Goal: Task Accomplishment & Management: Manage account settings

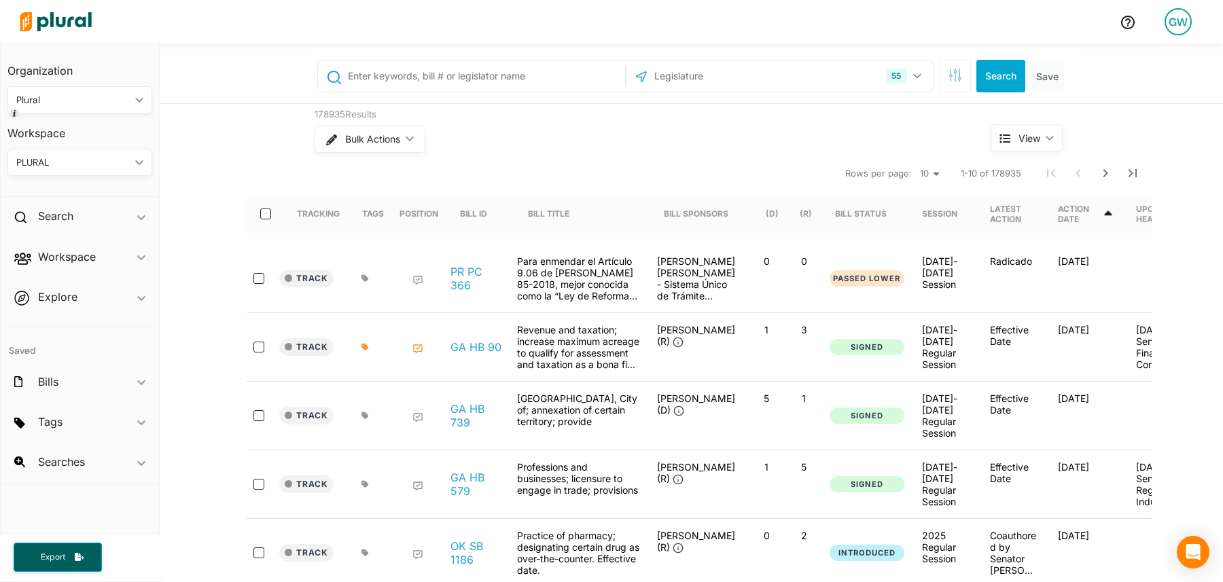
click at [1173, 22] on div "GW" at bounding box center [1178, 21] width 27 height 27
click at [1104, 74] on link "Admin Dashboard" at bounding box center [1142, 60] width 119 height 34
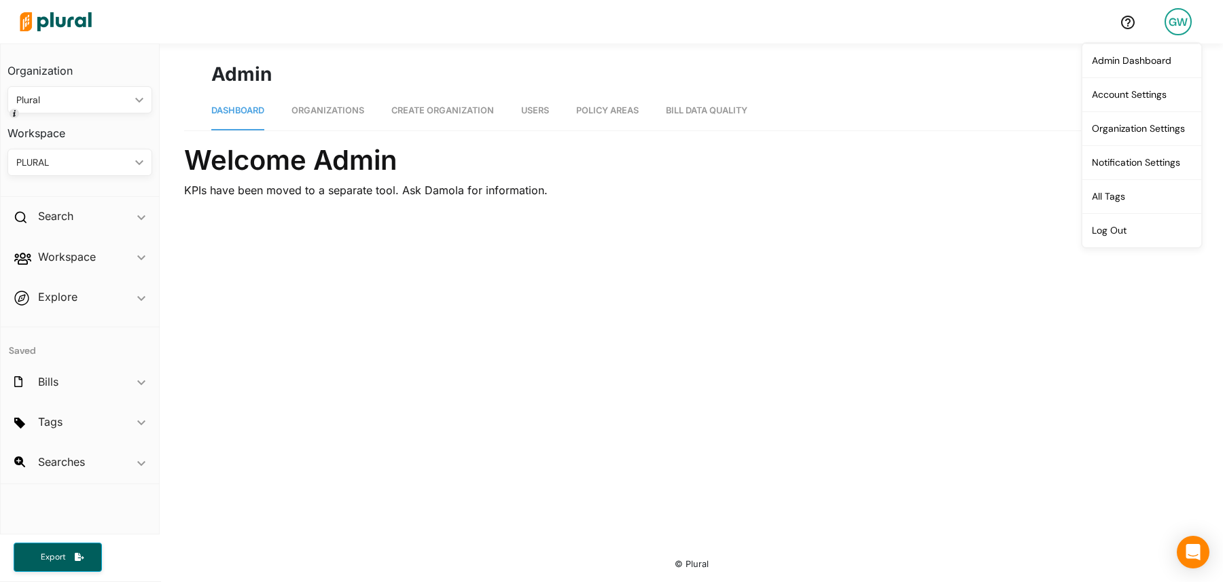
click at [327, 109] on span "Organizations" at bounding box center [328, 110] width 73 height 10
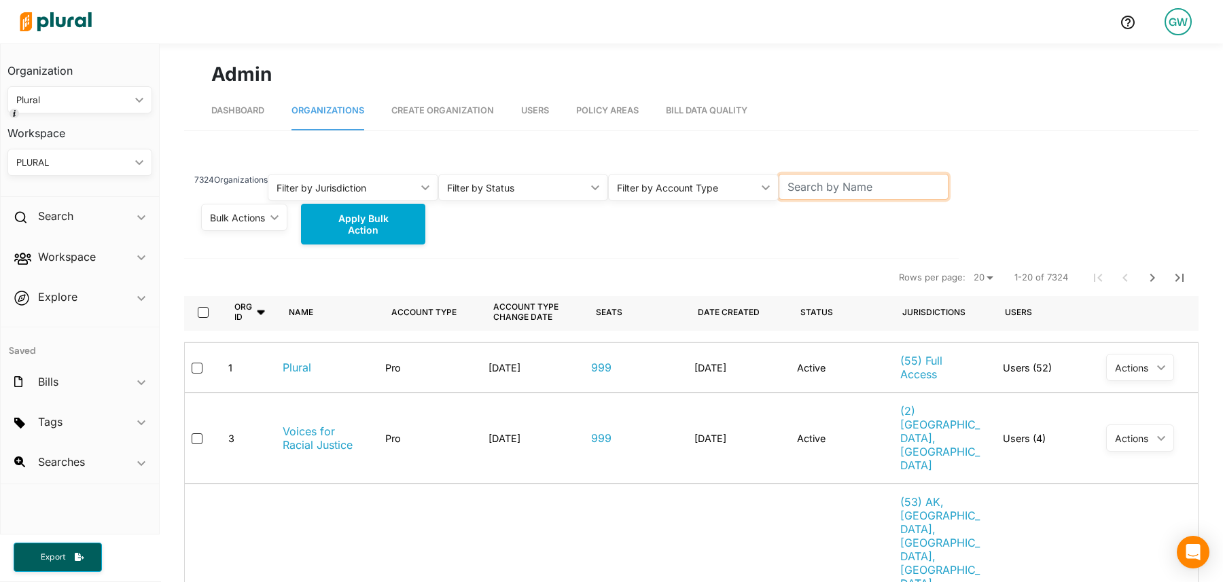
click at [840, 193] on input "text" at bounding box center [864, 187] width 171 height 26
paste input "[EMAIL_ADDRESS][DOMAIN_NAME]"
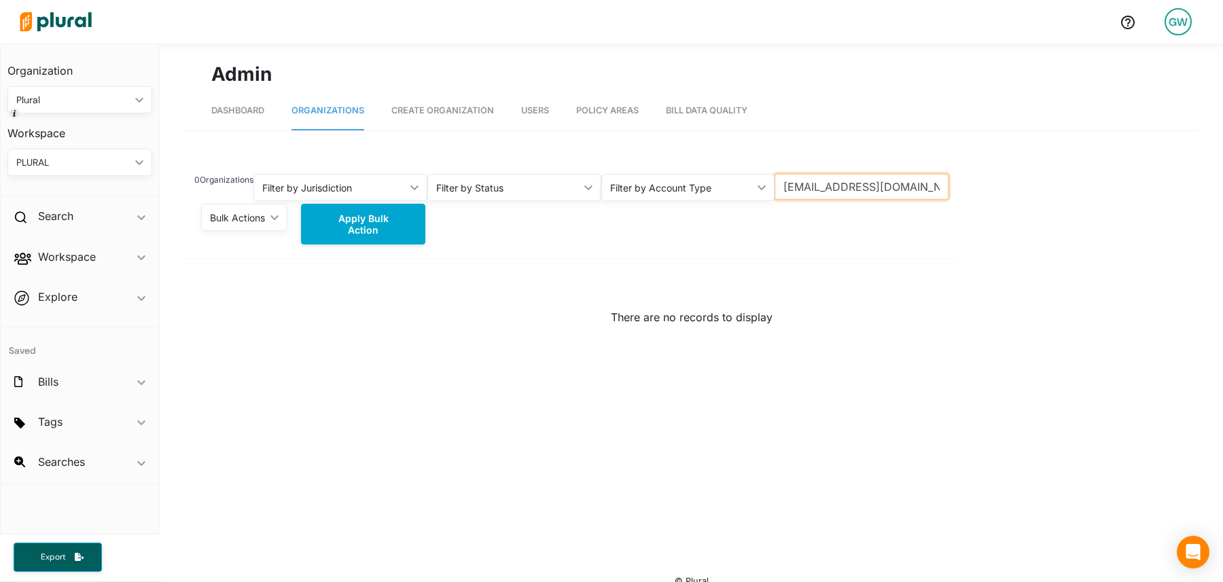
scroll to position [17, 0]
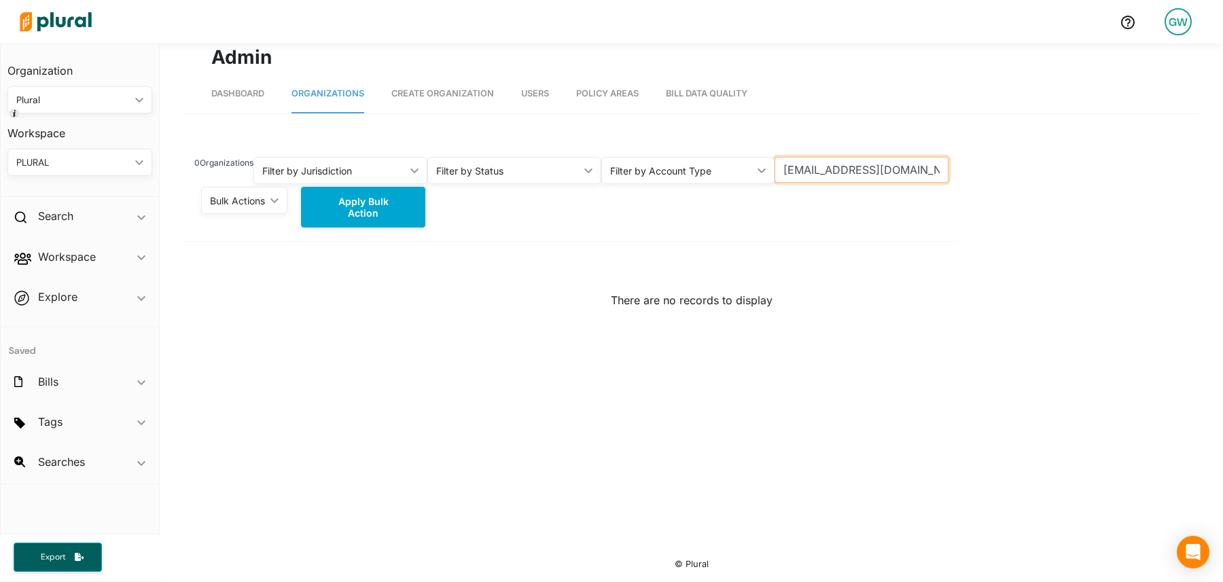
click at [890, 162] on input "[EMAIL_ADDRESS][DOMAIN_NAME]" at bounding box center [862, 170] width 174 height 26
type input "SPP"
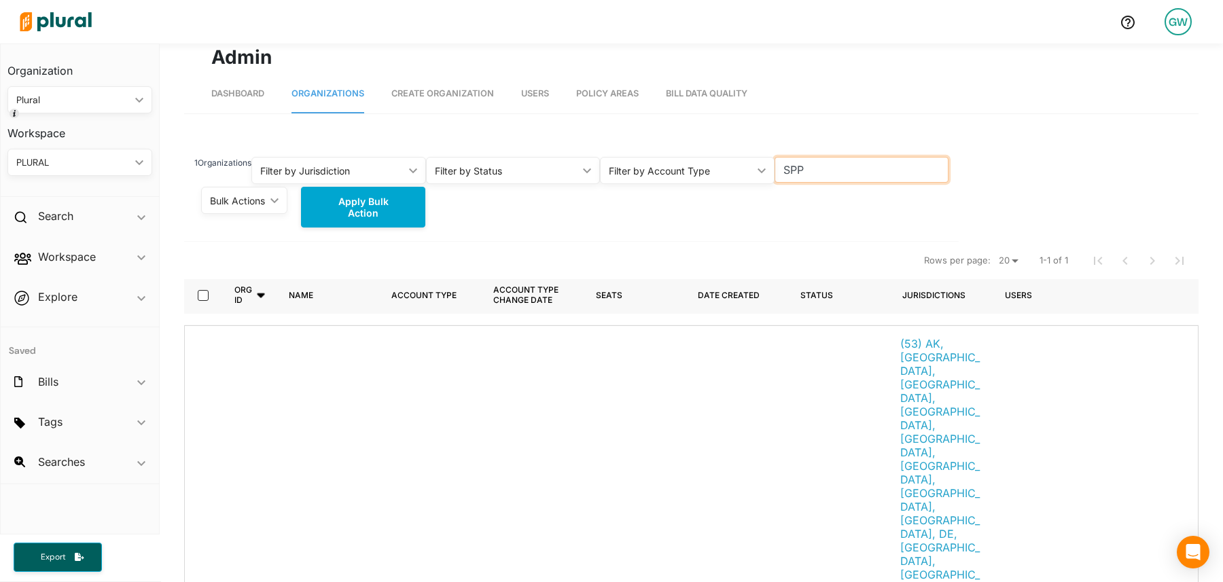
scroll to position [64, 0]
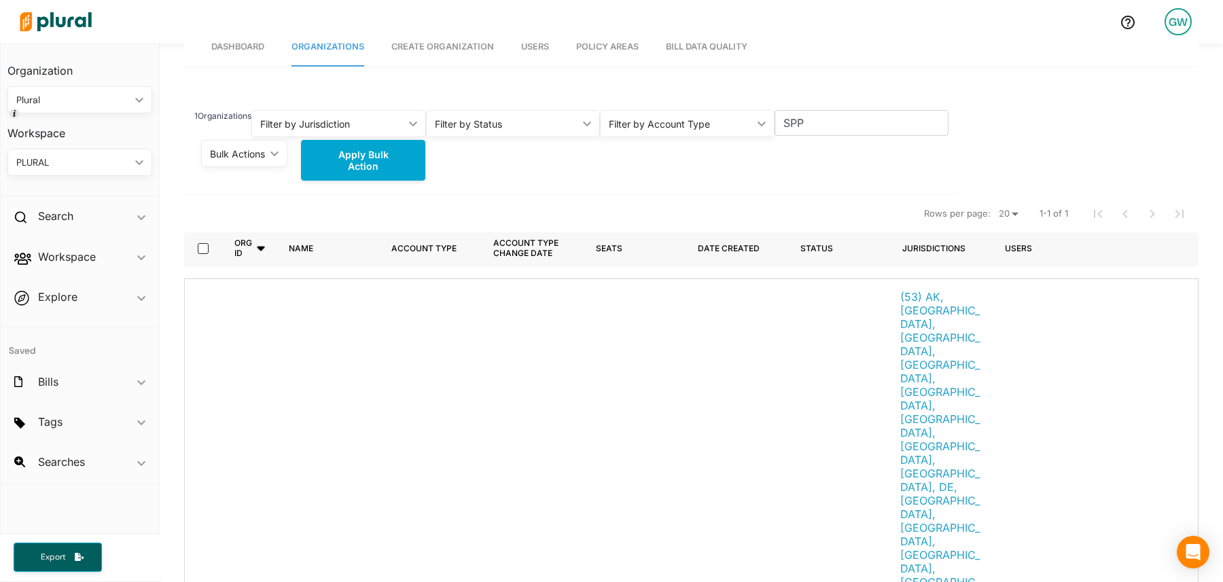
drag, startPoint x: 390, startPoint y: 406, endPoint x: 406, endPoint y: 406, distance: 16.3
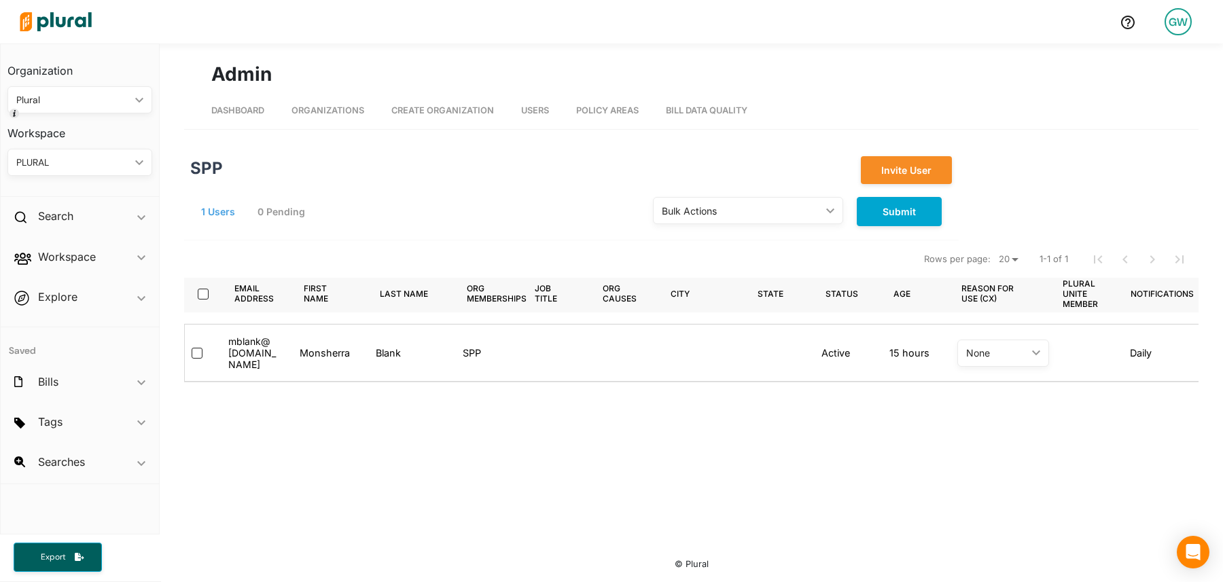
click at [347, 107] on span "Organizations" at bounding box center [328, 110] width 73 height 10
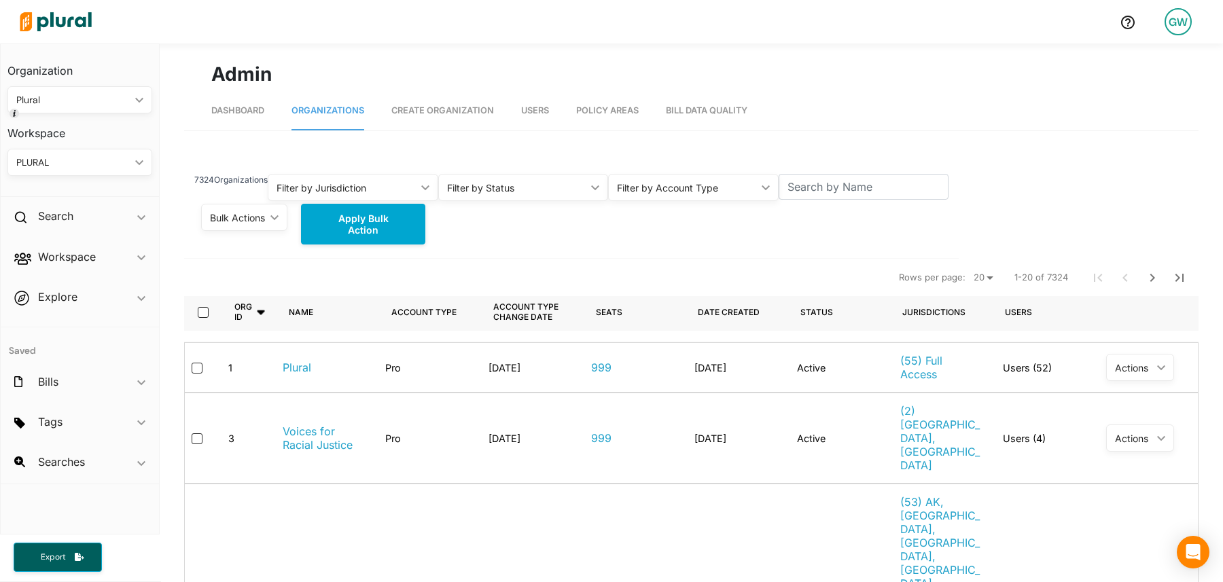
click at [247, 116] on link "Dashboard" at bounding box center [237, 111] width 53 height 39
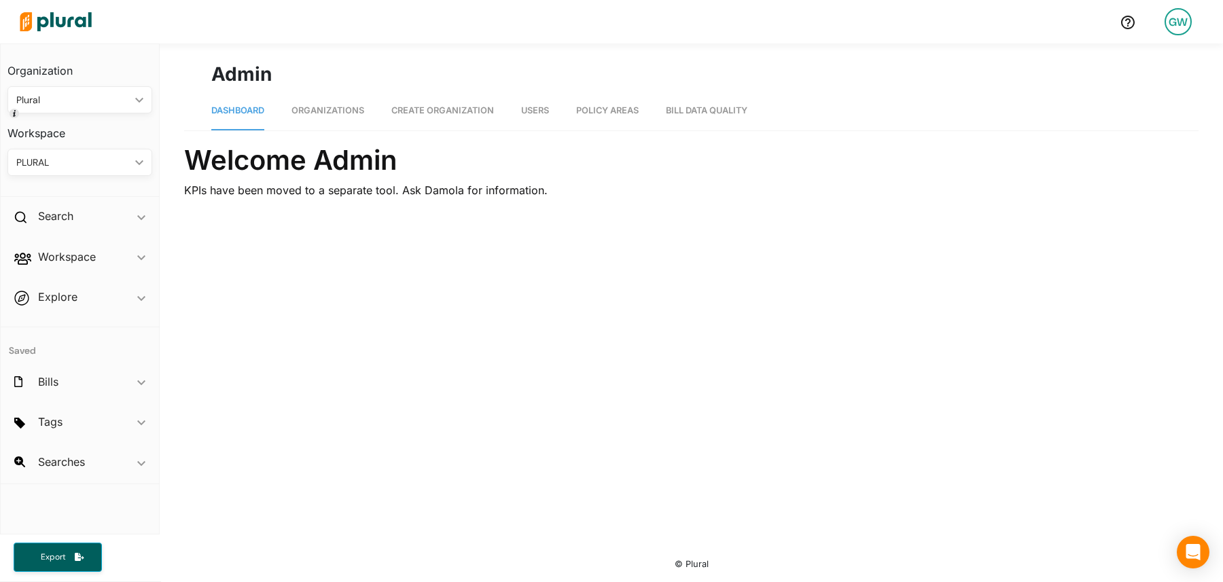
click at [306, 116] on link "Organizations" at bounding box center [328, 111] width 73 height 39
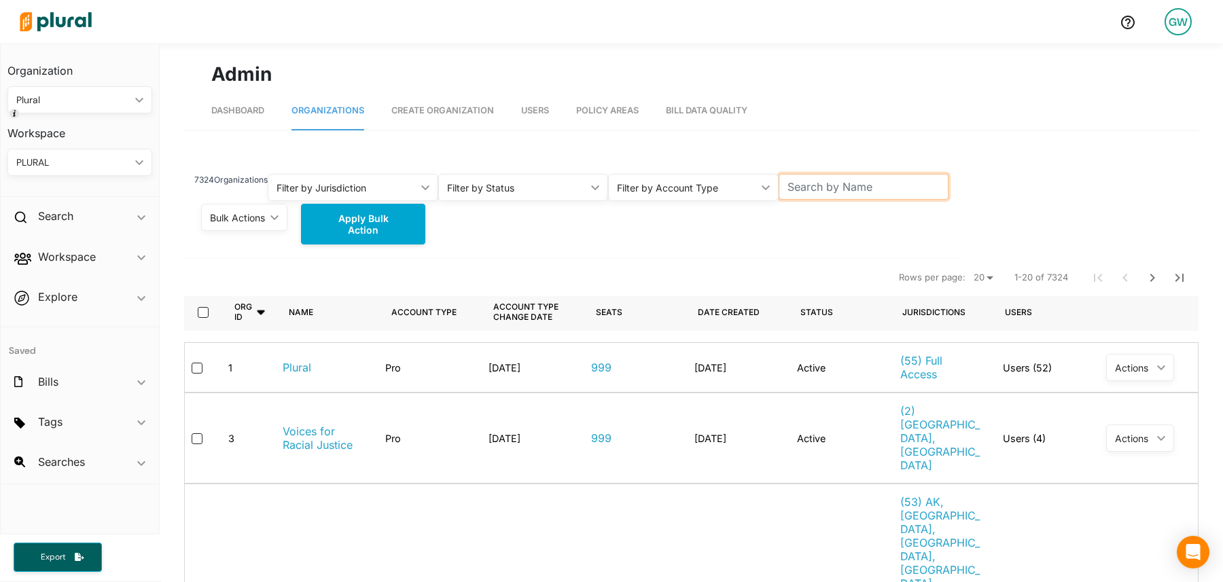
click at [813, 184] on input "text" at bounding box center [864, 187] width 171 height 26
type input "SPP"
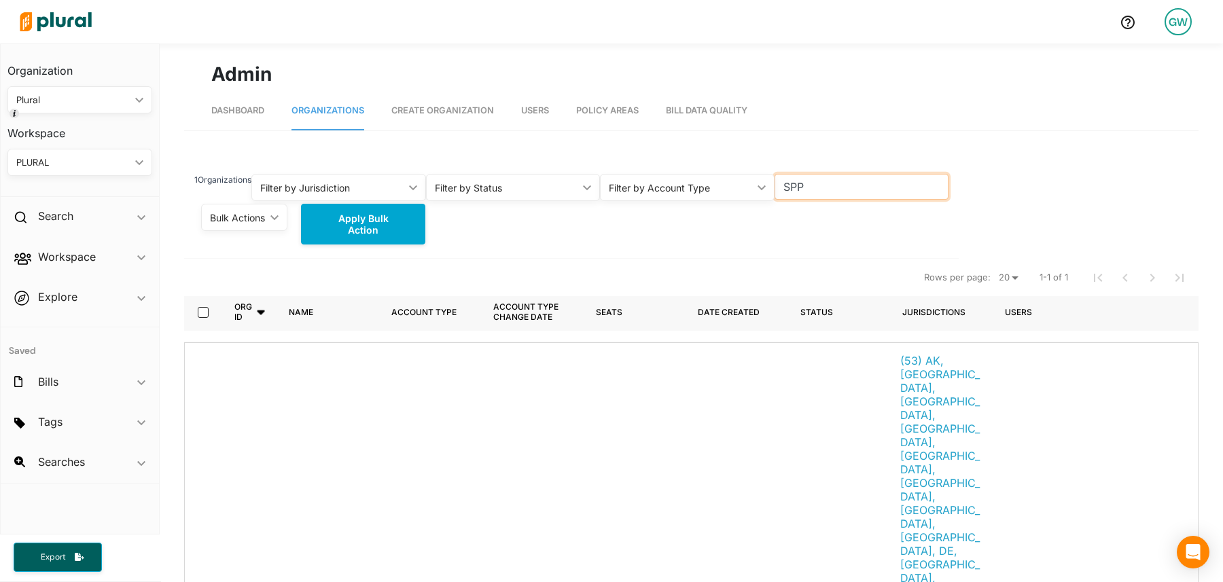
scroll to position [64, 0]
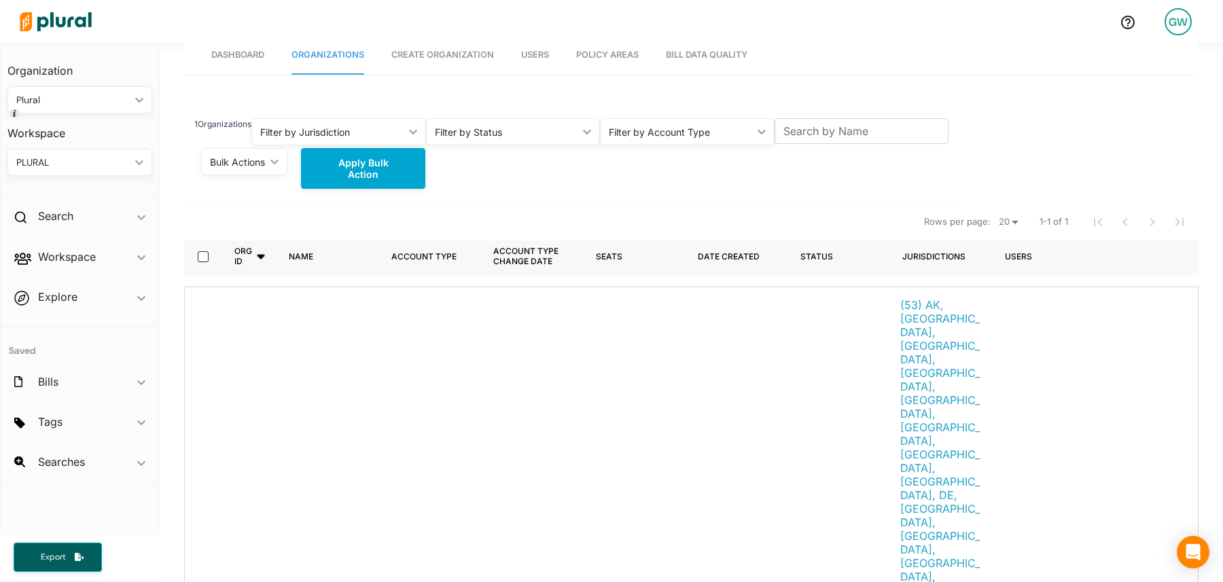
scroll to position [64, 0]
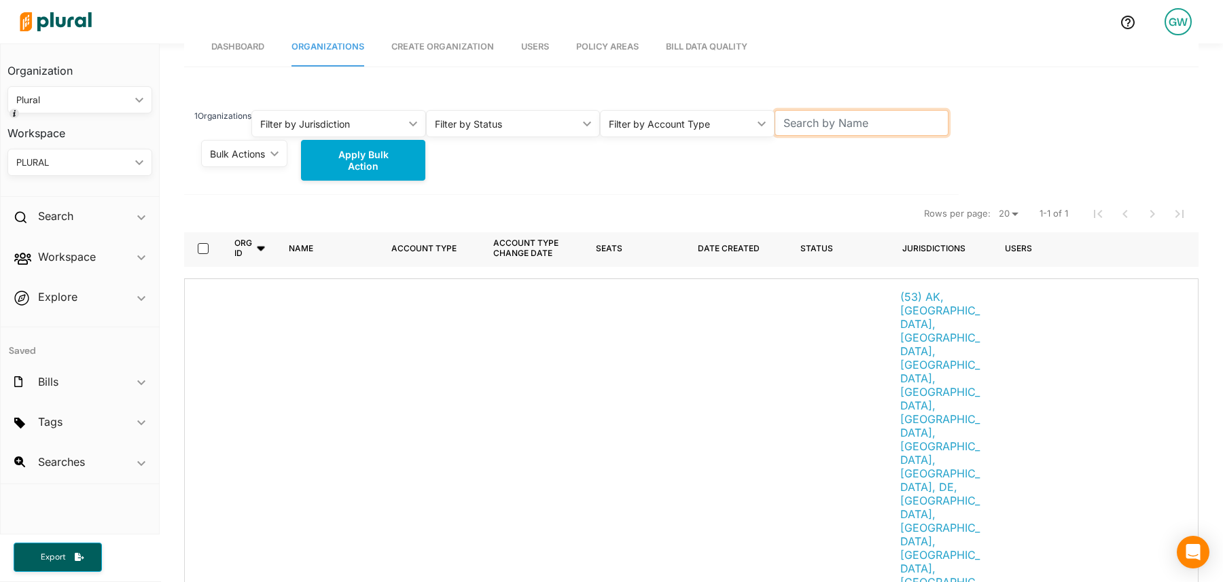
click at [828, 125] on input "text" at bounding box center [862, 123] width 175 height 26
type input "southwest power"
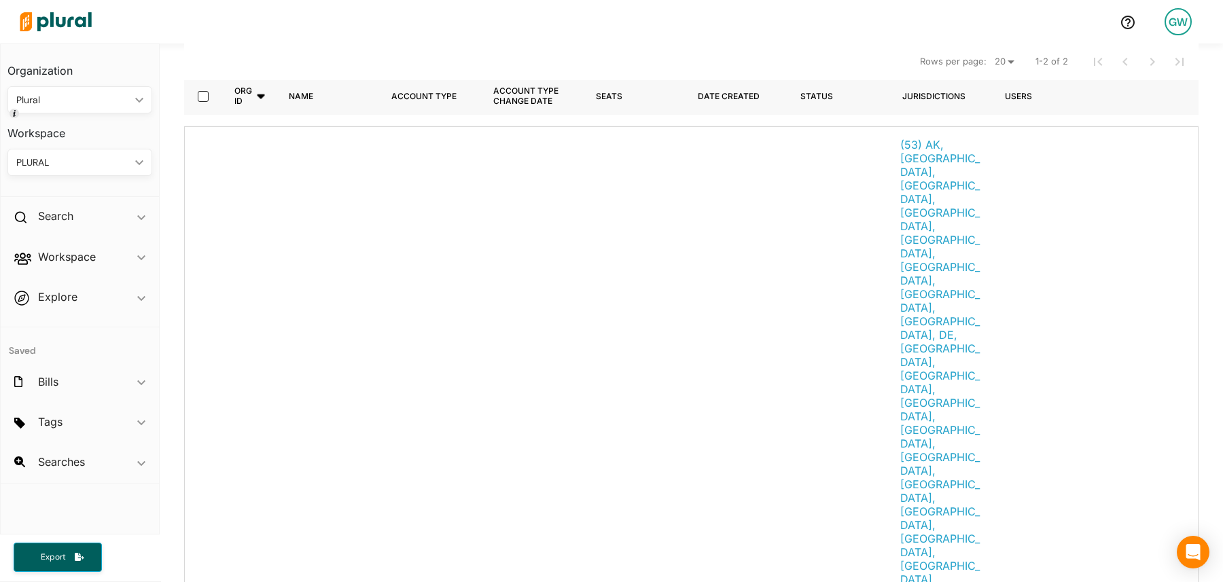
scroll to position [208, 0]
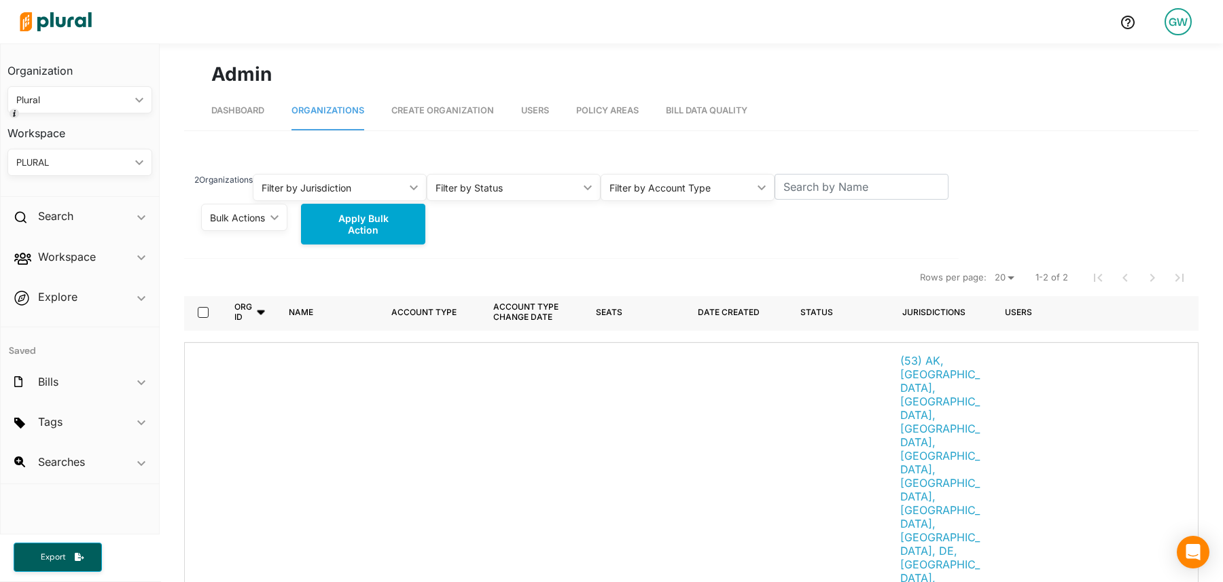
click at [542, 107] on span "Users" at bounding box center [535, 110] width 28 height 10
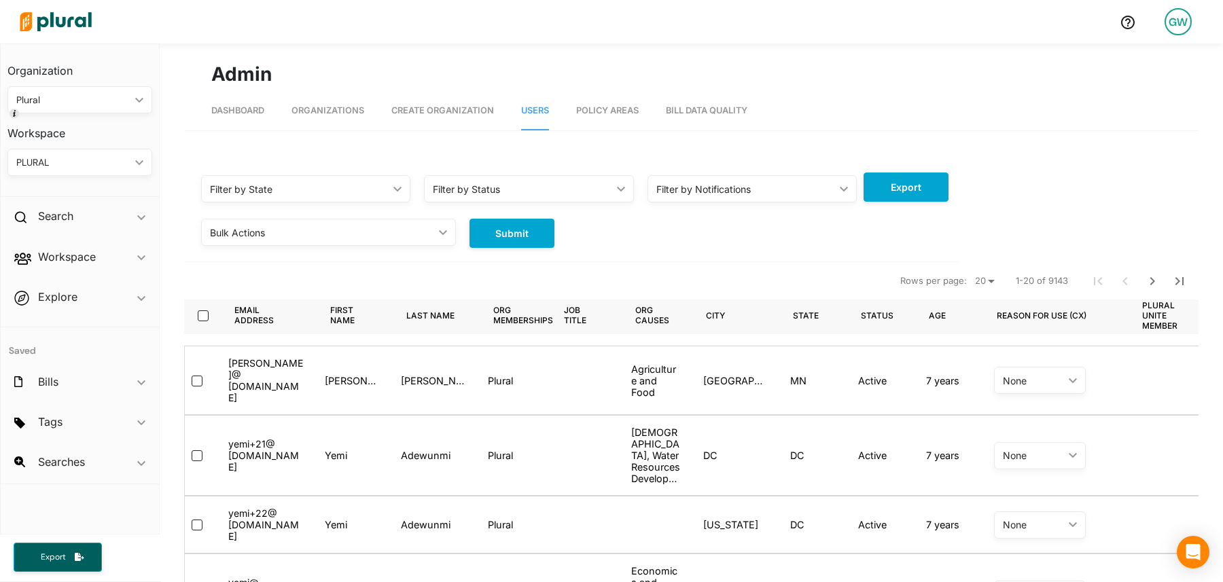
click at [796, 191] on div "Filter by Notifications" at bounding box center [745, 189] width 178 height 14
click at [563, 256] on div "Export Filter by State ic_keyboard_arrow_down All [US_STATE] [US_STATE] [US_STA…" at bounding box center [571, 210] width 775 height 105
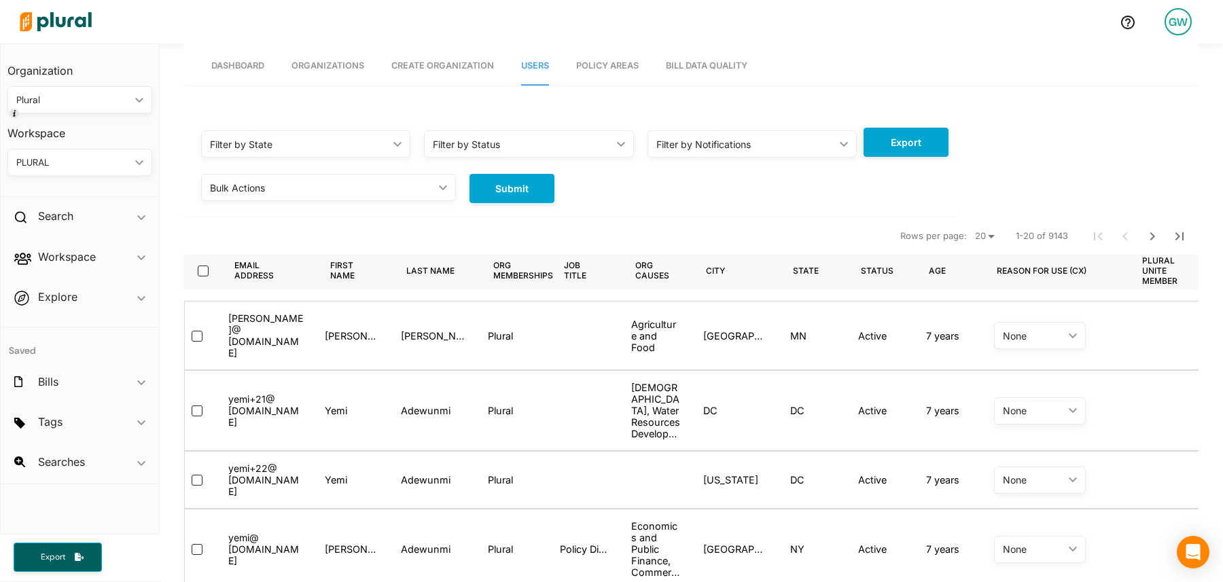
scroll to position [24, 0]
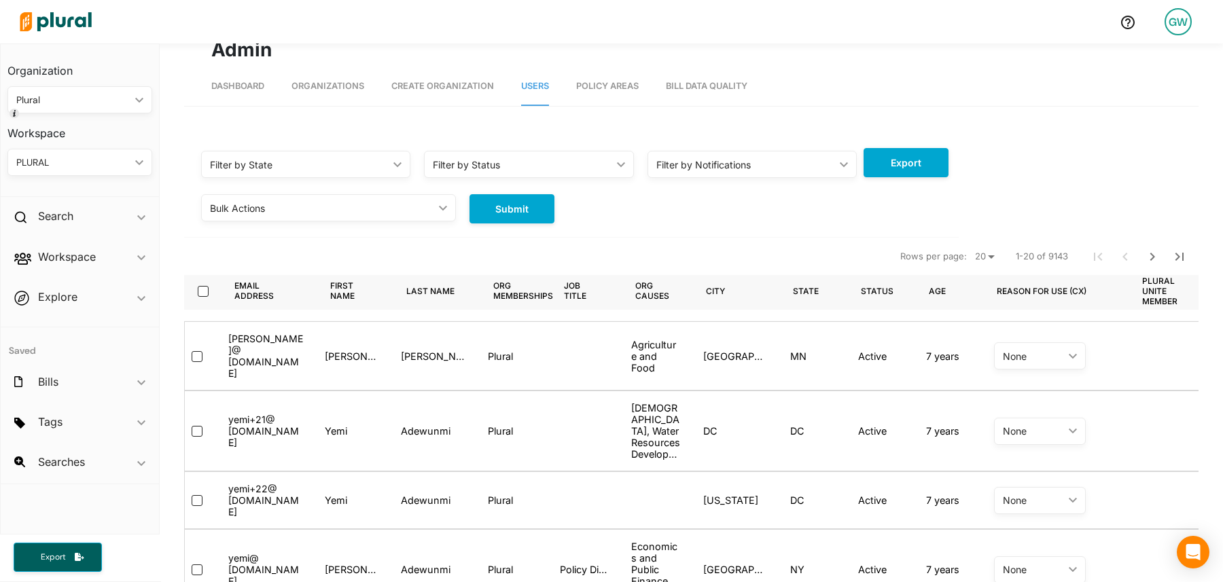
click at [334, 84] on span "Organizations" at bounding box center [328, 86] width 73 height 10
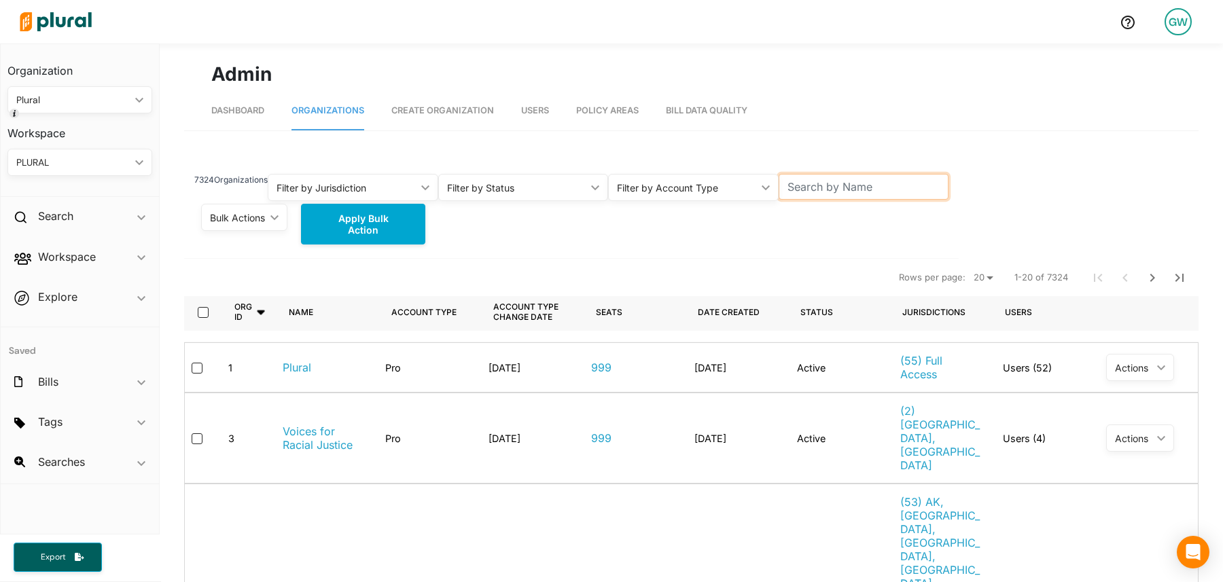
click at [821, 192] on input "text" at bounding box center [864, 187] width 171 height 26
paste input "[EMAIL_ADDRESS][DOMAIN_NAME]"
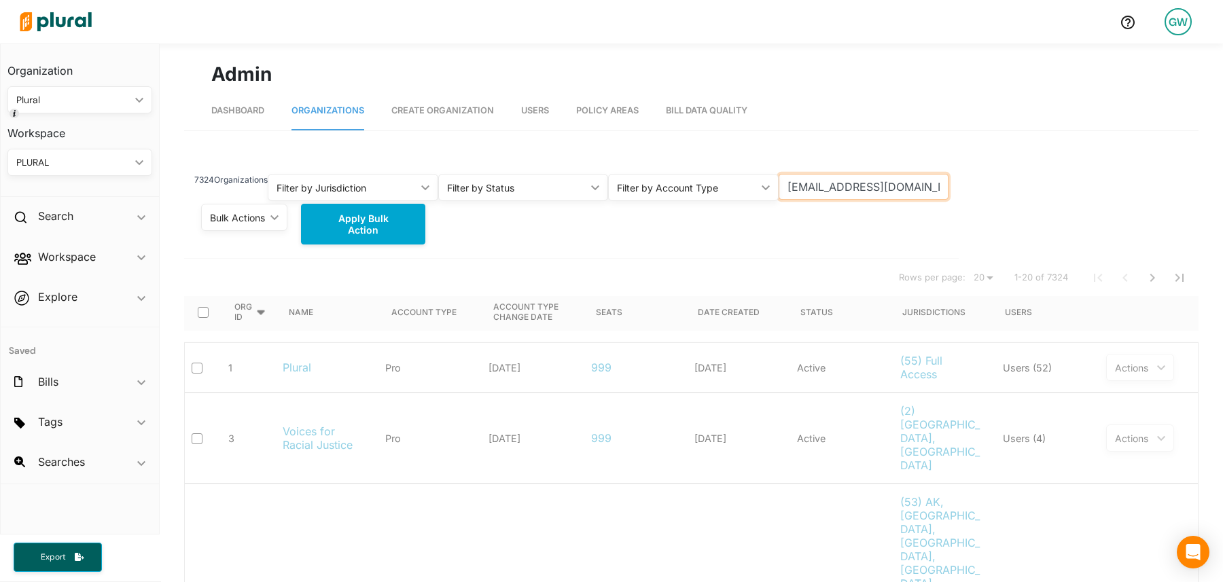
click at [844, 190] on input "[EMAIL_ADDRESS][DOMAIN_NAME]" at bounding box center [864, 187] width 171 height 26
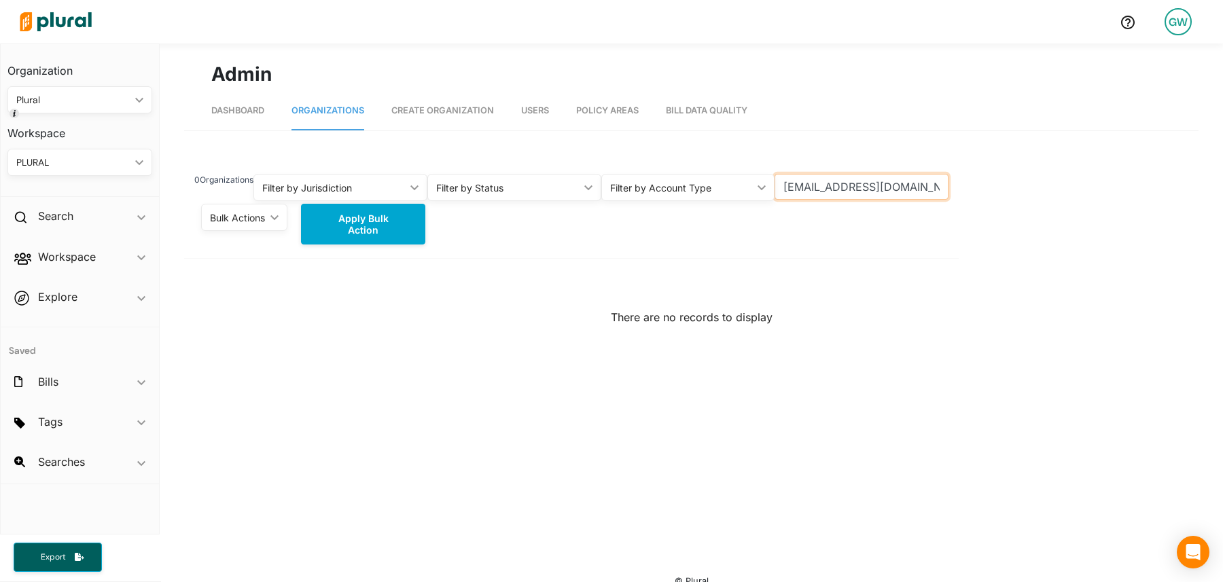
click at [844, 190] on input "[EMAIL_ADDRESS][DOMAIN_NAME]" at bounding box center [862, 187] width 174 height 26
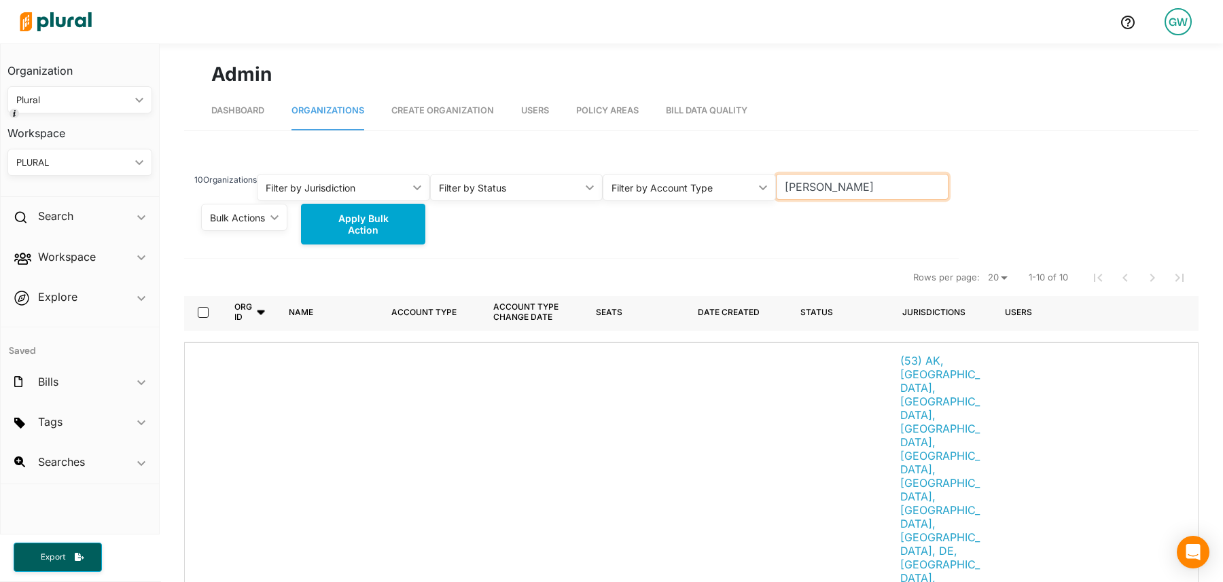
click at [817, 186] on input "[PERSON_NAME]" at bounding box center [862, 187] width 173 height 26
click at [813, 190] on input "Amari" at bounding box center [862, 187] width 174 height 26
click at [808, 193] on input "[PERSON_NAME]" at bounding box center [862, 187] width 173 height 26
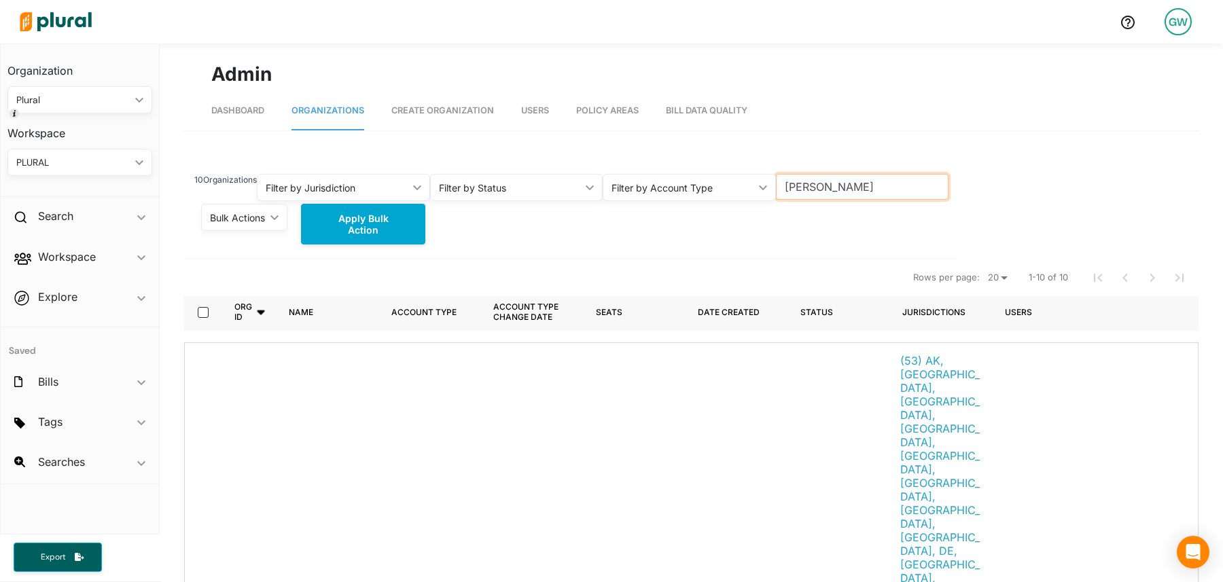
click at [808, 193] on input "[PERSON_NAME]" at bounding box center [862, 187] width 173 height 26
type input "SPP"
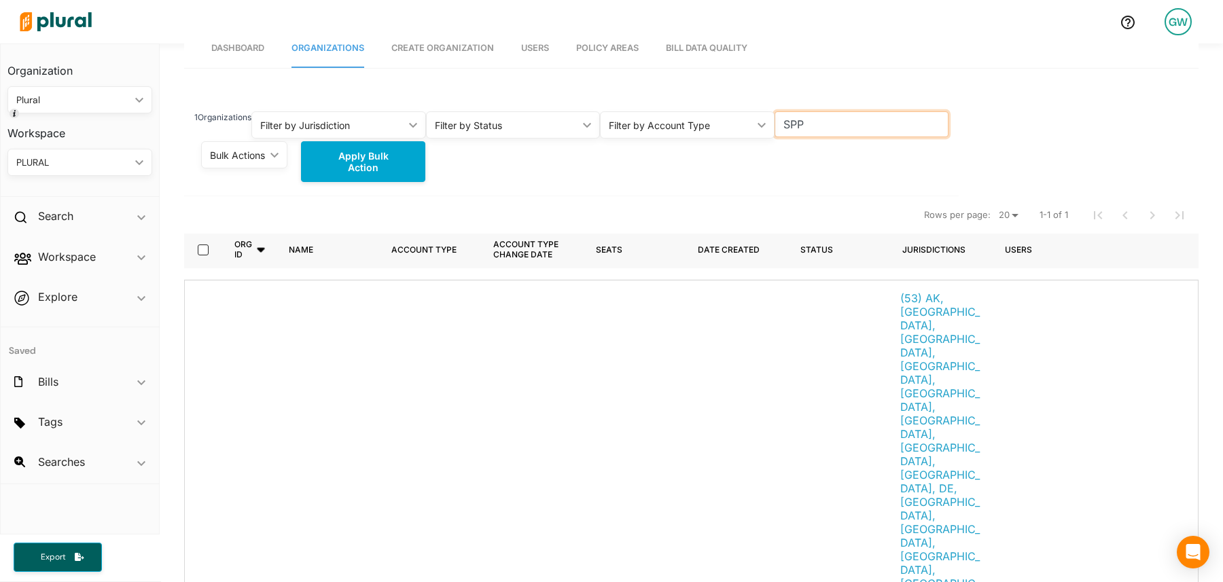
scroll to position [64, 0]
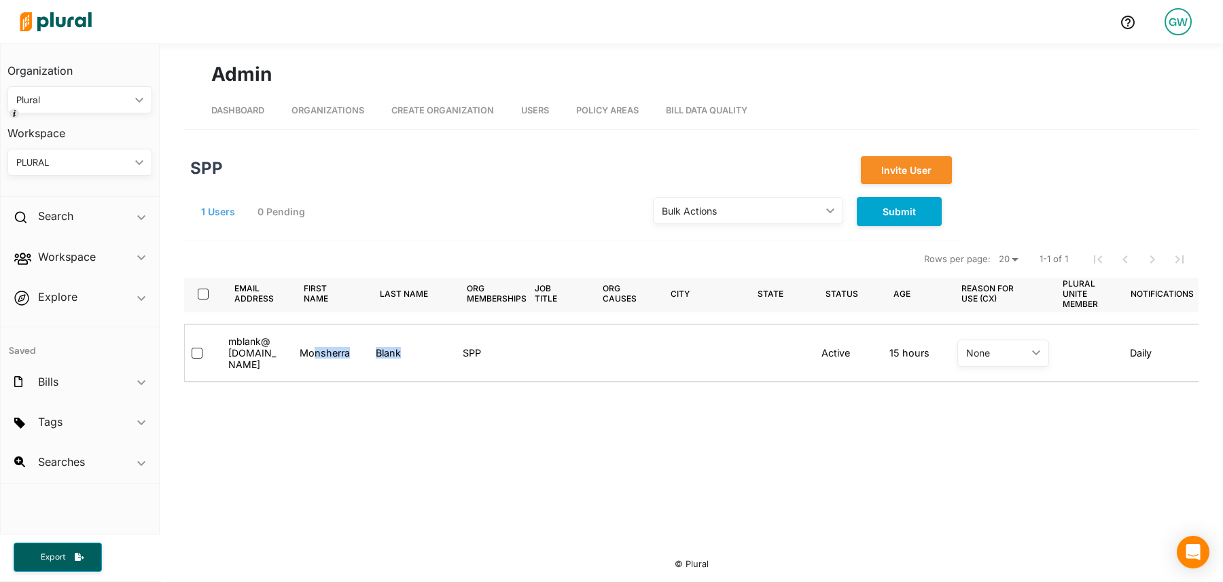
drag, startPoint x: 316, startPoint y: 350, endPoint x: 419, endPoint y: 348, distance: 102.6
click at [419, 348] on div "mblank @ [DOMAIN_NAME] Monsherra Blank SPP Active 15 hours None ic_keyboard_arr…" at bounding box center [720, 353] width 1072 height 58
click at [366, 452] on div "Email address reverse sort First name reverse sort Last name reverse sort Org M…" at bounding box center [691, 387] width 1015 height 292
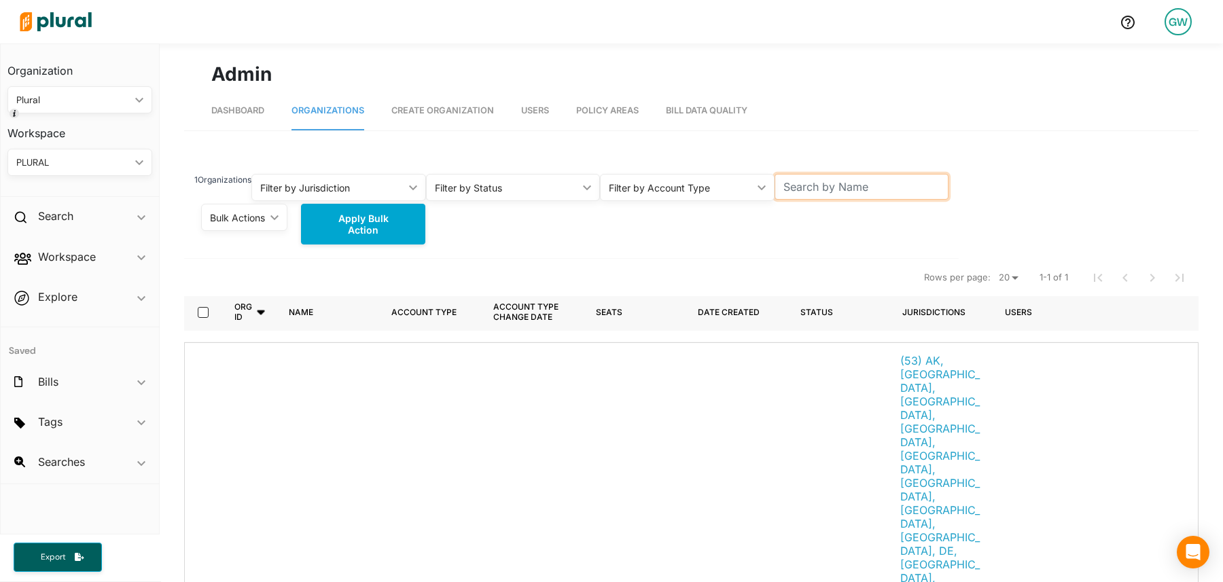
click at [848, 191] on input "text" at bounding box center [862, 187] width 175 height 26
type input "Southwest"
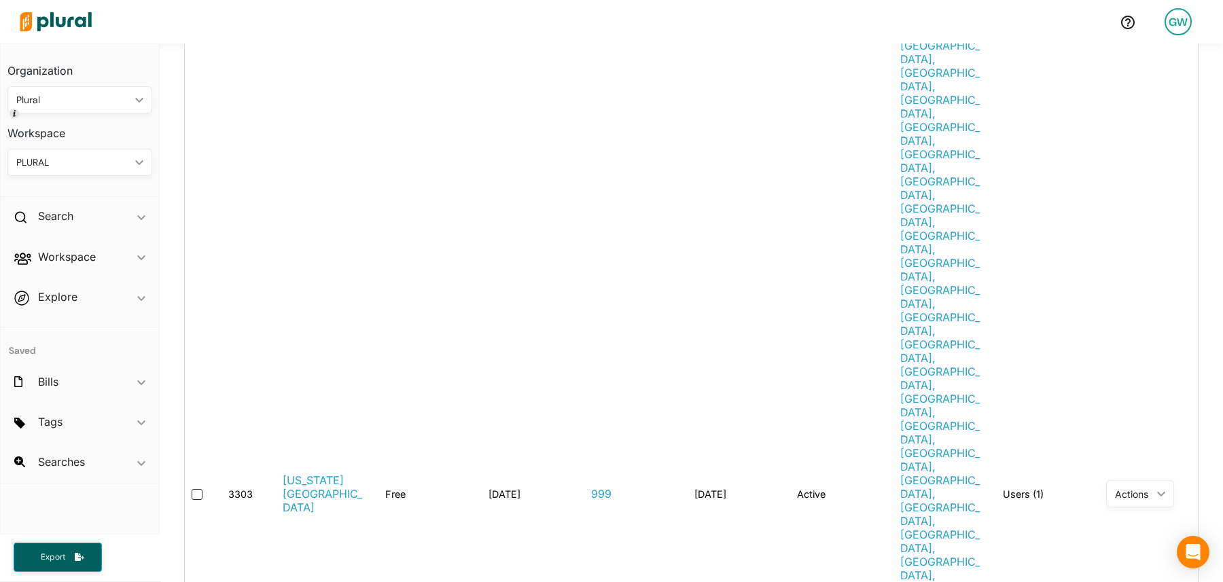
scroll to position [550, 0]
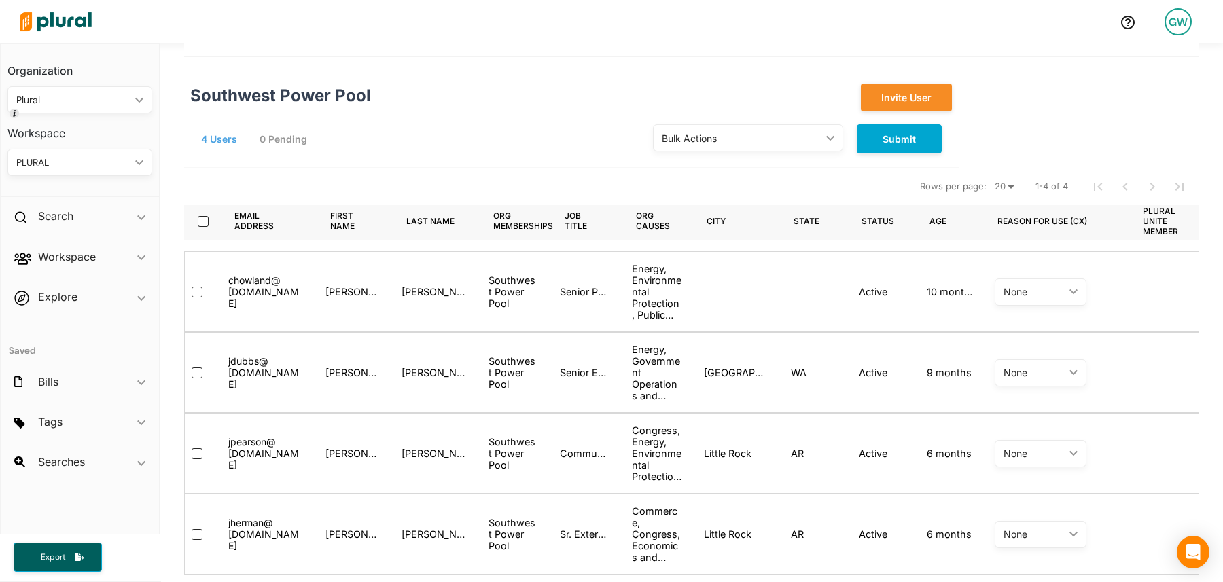
scroll to position [115, 0]
